Goal: Transaction & Acquisition: Purchase product/service

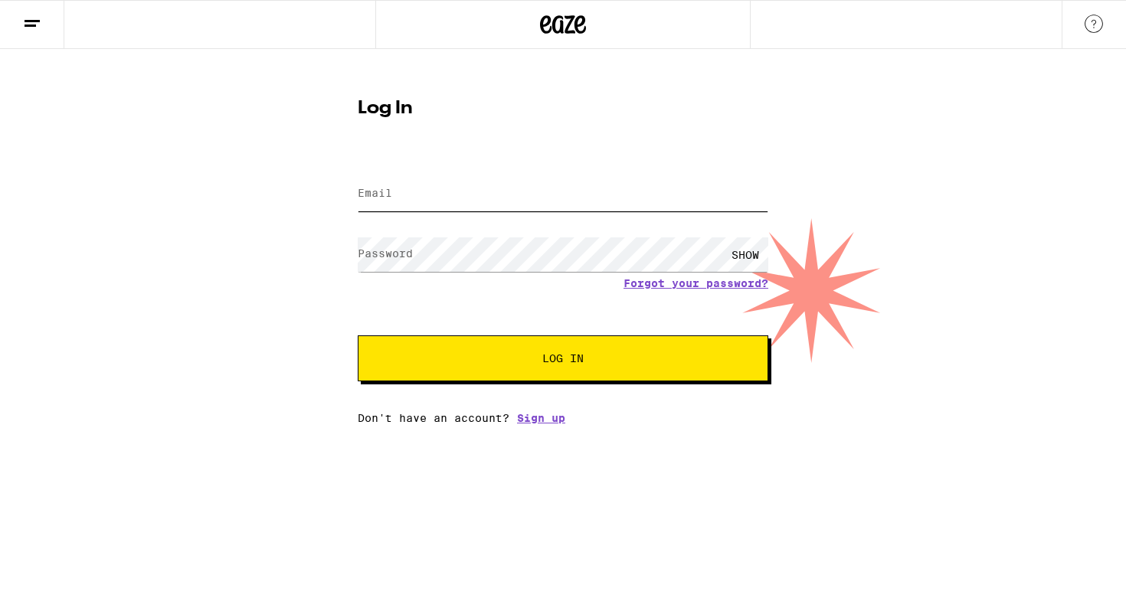
type input "[EMAIL_ADDRESS][DOMAIN_NAME]"
click at [525, 355] on span "Log In" at bounding box center [563, 358] width 286 height 11
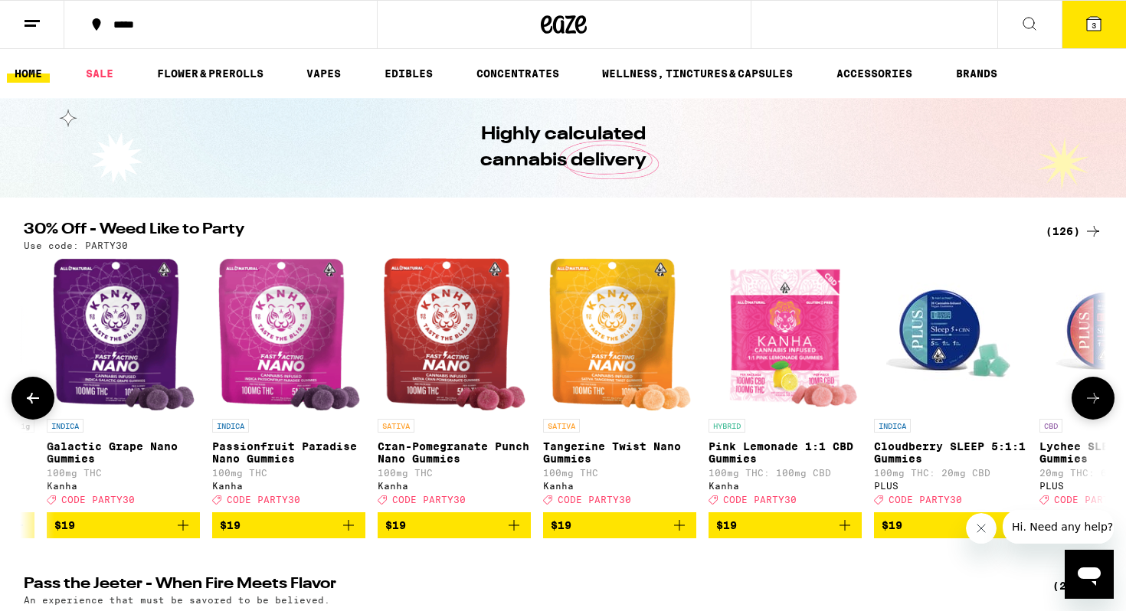
scroll to position [0, 6761]
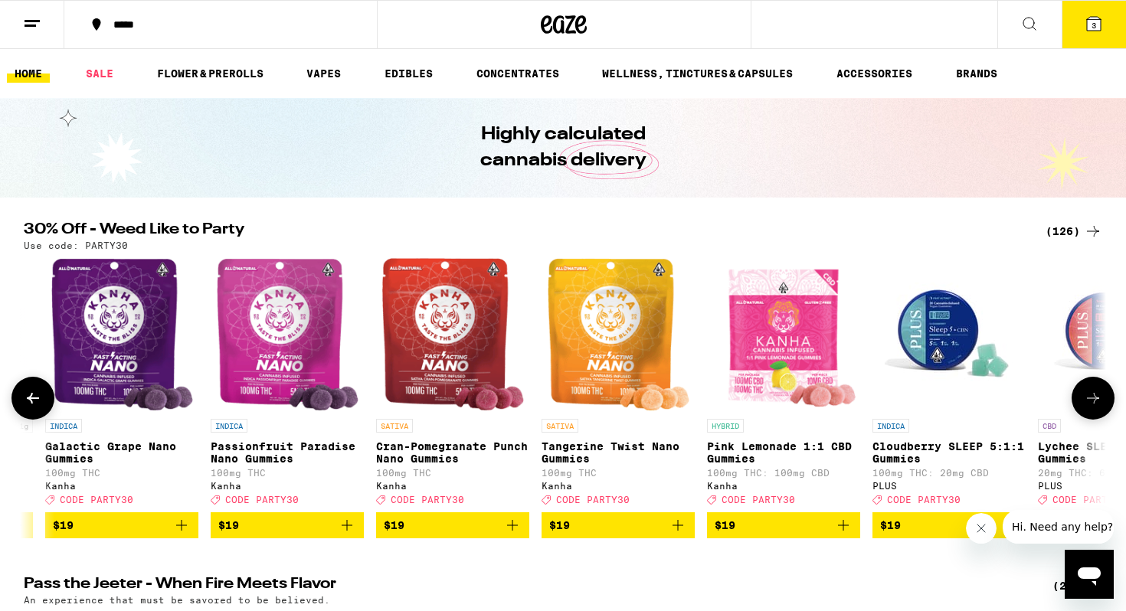
click at [424, 352] on img "Open page for Cran-Pomegranate Punch Nano Gummies from Kanha" at bounding box center [452, 334] width 143 height 153
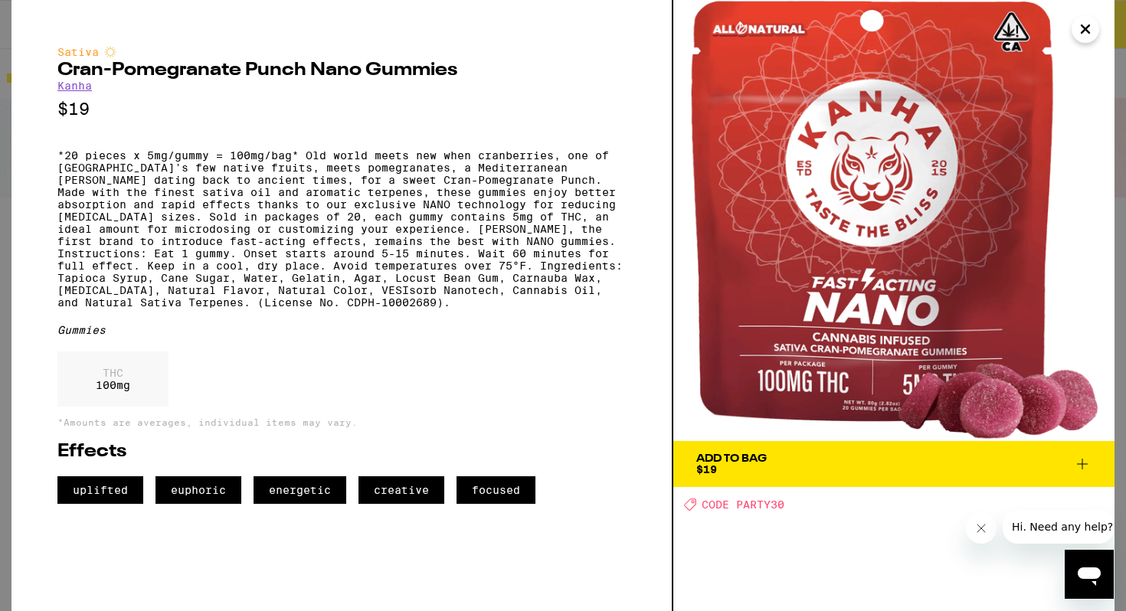
click at [797, 464] on span "Add To Bag $19" at bounding box center [893, 463] width 395 height 21
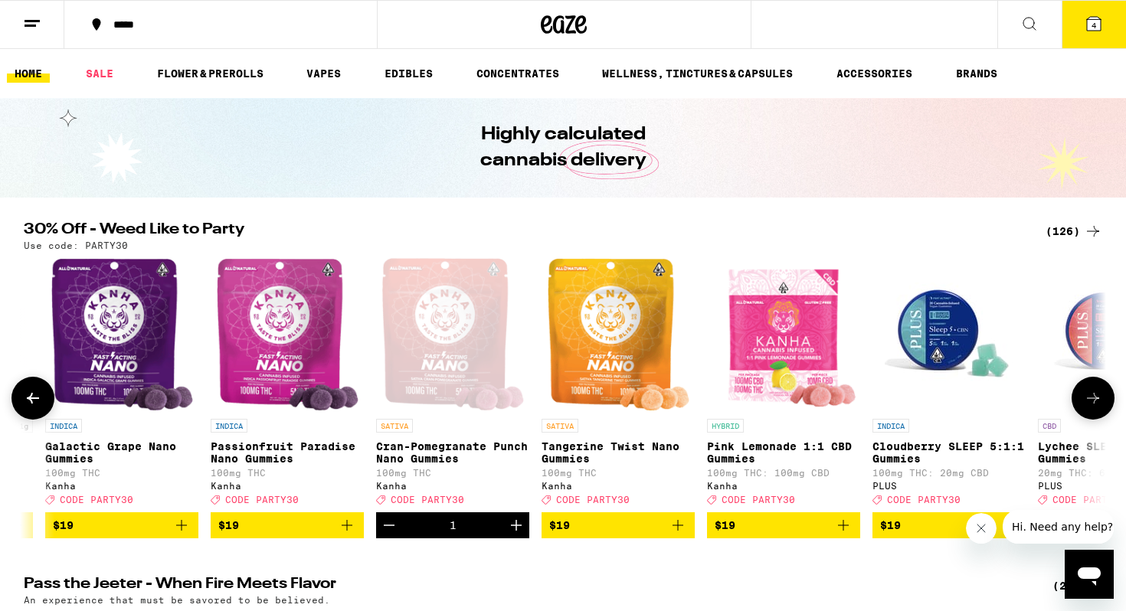
click at [793, 307] on img "Open page for Pink Lemonade 1:1 CBD Gummies from Kanha" at bounding box center [783, 334] width 150 height 153
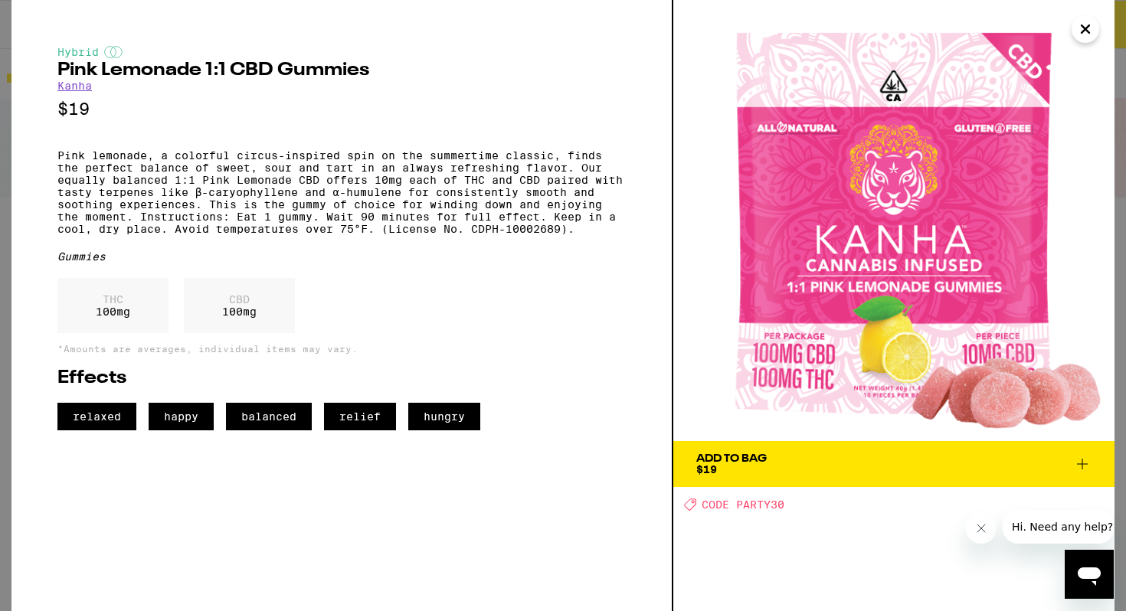
click at [775, 465] on span "Add To Bag $19" at bounding box center [893, 463] width 395 height 21
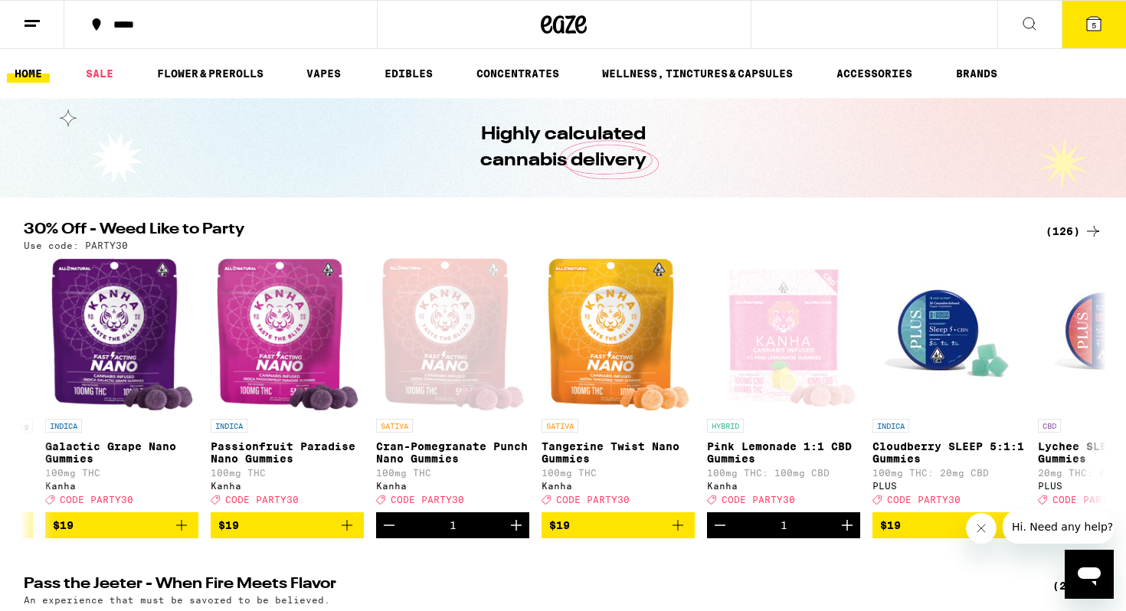
click at [1101, 28] on icon at bounding box center [1093, 24] width 18 height 18
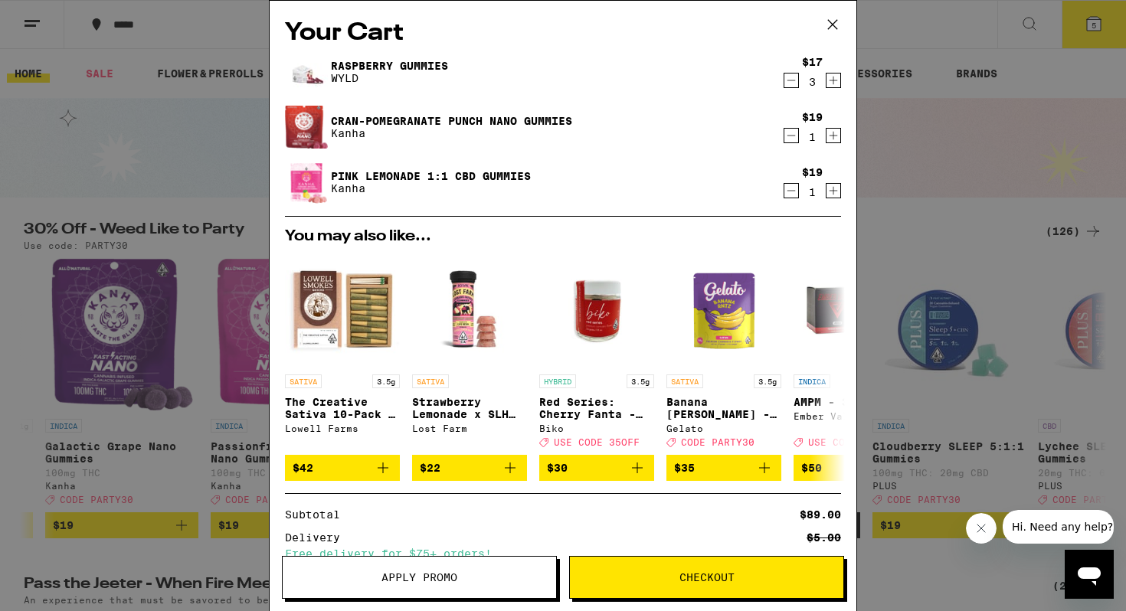
click at [423, 61] on link "Raspberry Gummies" at bounding box center [389, 66] width 117 height 12
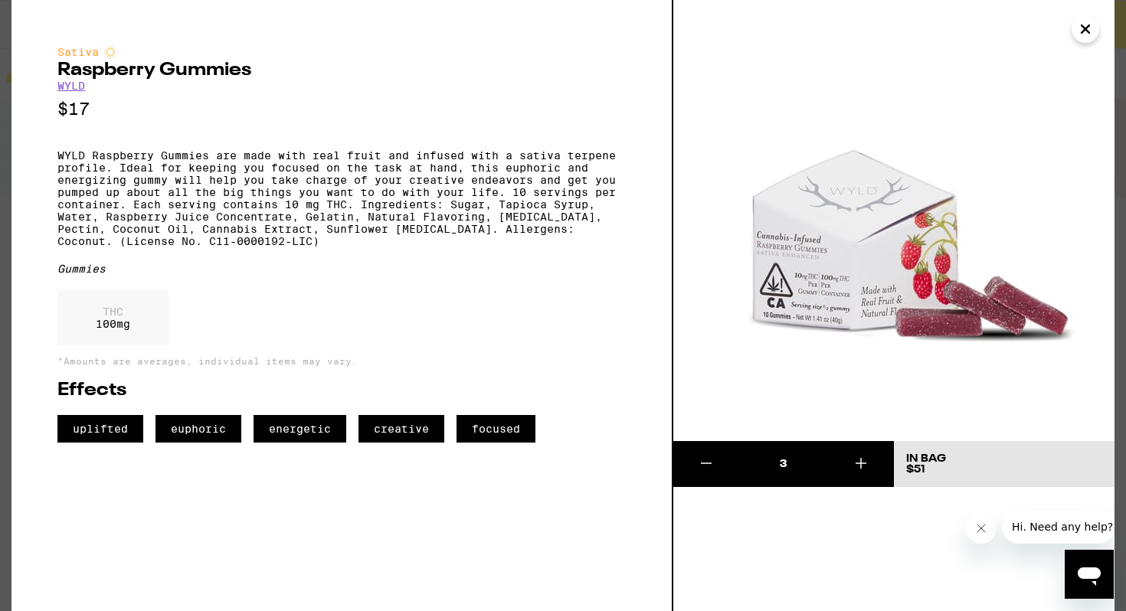
click at [708, 465] on icon at bounding box center [706, 463] width 18 height 18
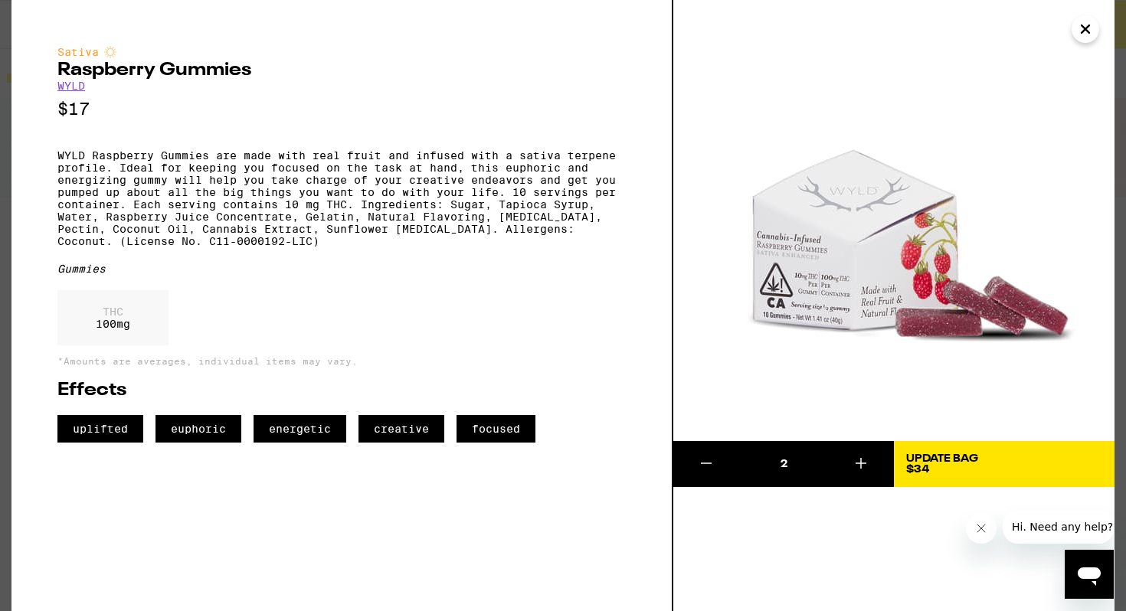
click at [708, 465] on icon at bounding box center [706, 463] width 18 height 18
click at [783, 463] on div "1" at bounding box center [783, 463] width 88 height 15
click at [859, 460] on icon at bounding box center [861, 463] width 18 height 18
click at [1087, 30] on icon "Close" at bounding box center [1085, 29] width 8 height 8
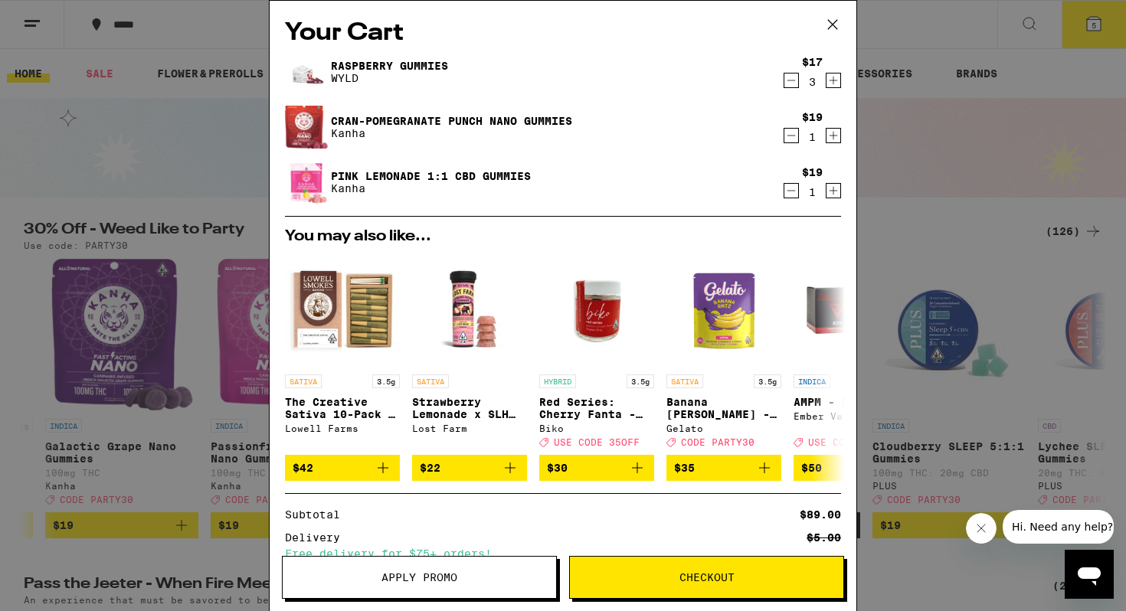
click at [791, 138] on icon "Decrement" at bounding box center [791, 135] width 14 height 18
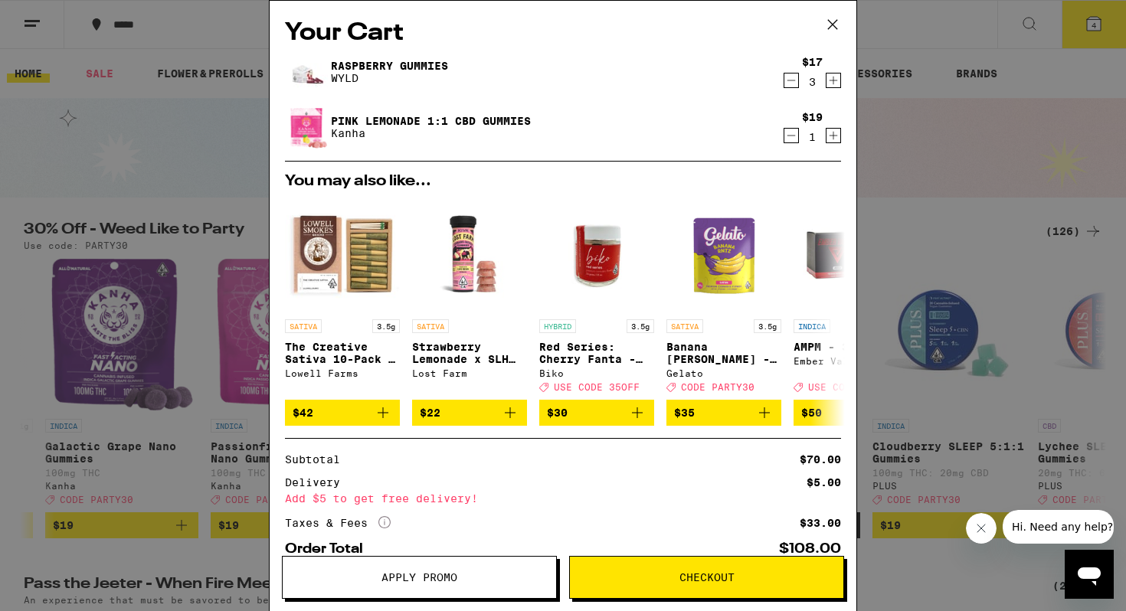
click at [789, 136] on icon "Decrement" at bounding box center [791, 135] width 14 height 18
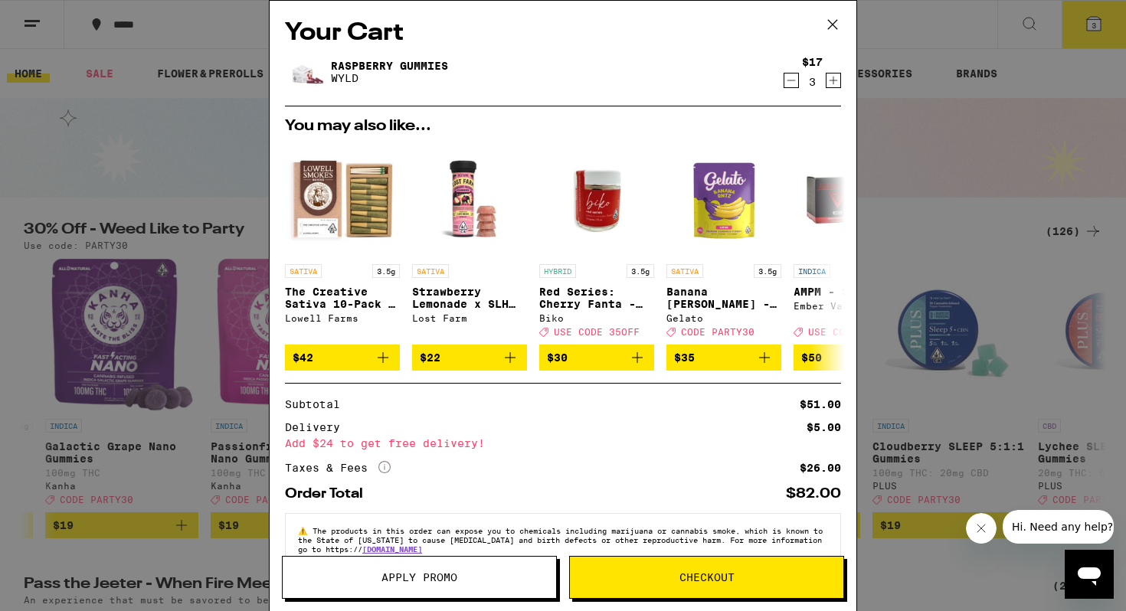
click at [837, 21] on icon at bounding box center [832, 24] width 23 height 23
